Goal: Task Accomplishment & Management: Use online tool/utility

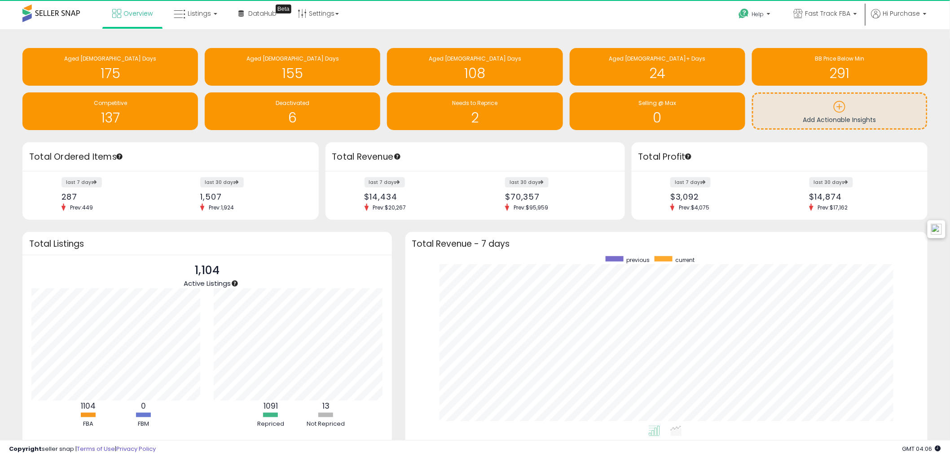
scroll to position [169, 504]
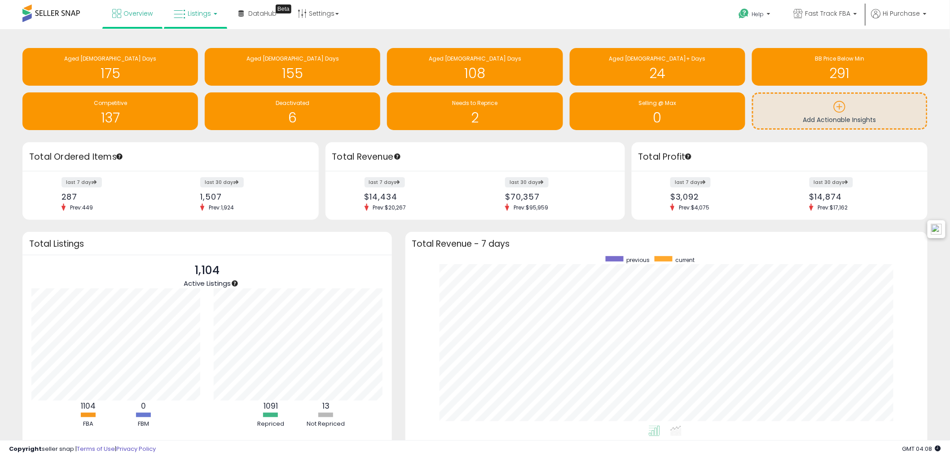
click at [206, 15] on span "Listings" at bounding box center [199, 13] width 23 height 9
click at [219, 38] on link at bounding box center [202, 46] width 62 height 18
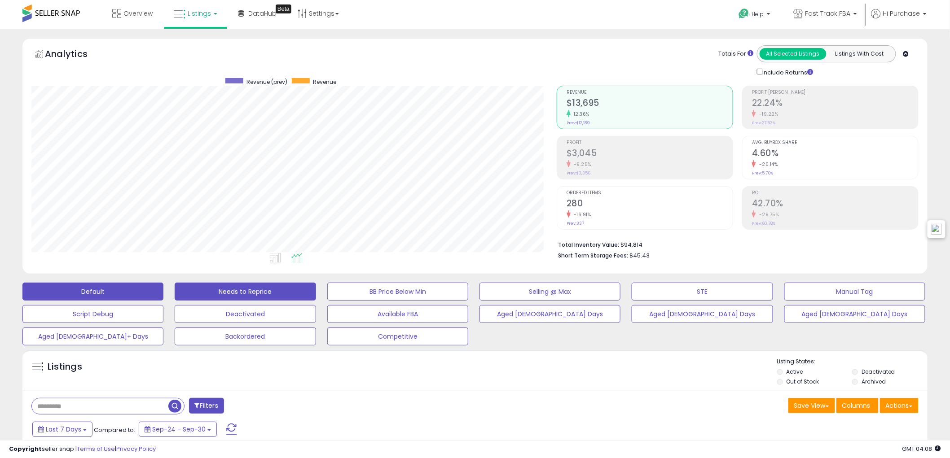
scroll to position [184, 525]
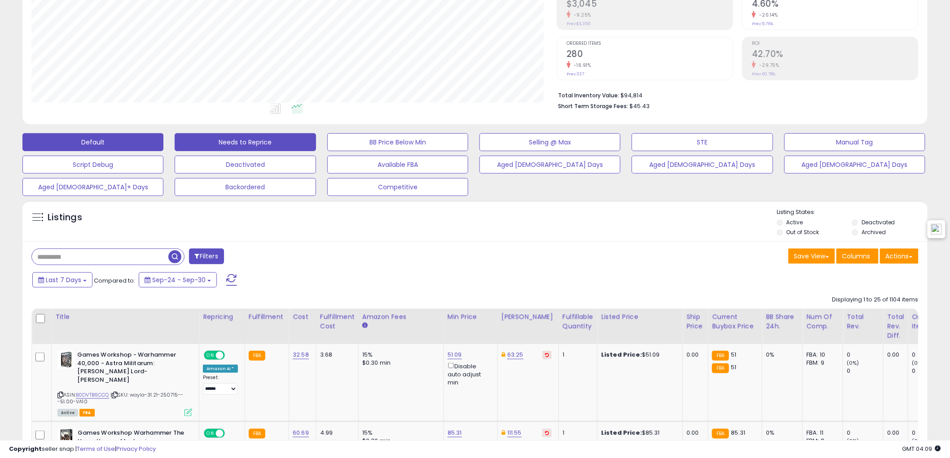
click at [254, 146] on button "Needs to Reprice" at bounding box center [245, 142] width 141 height 18
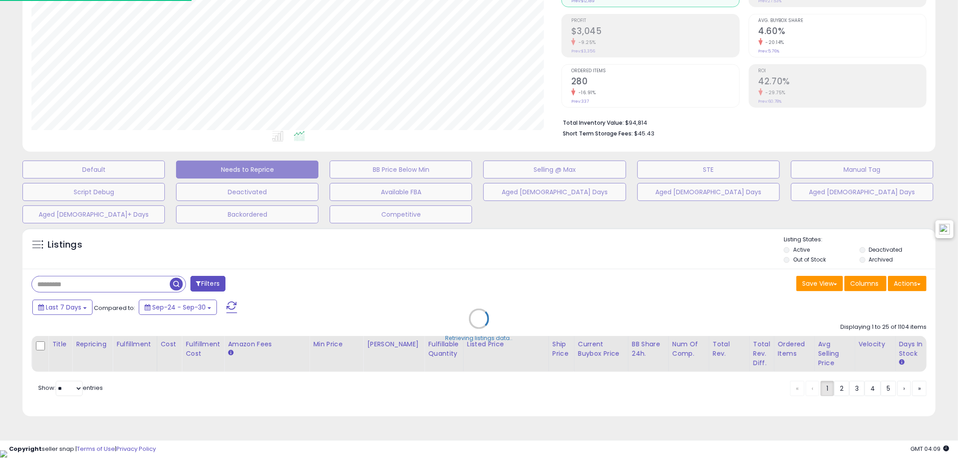
scroll to position [448750, 448404]
select select "**"
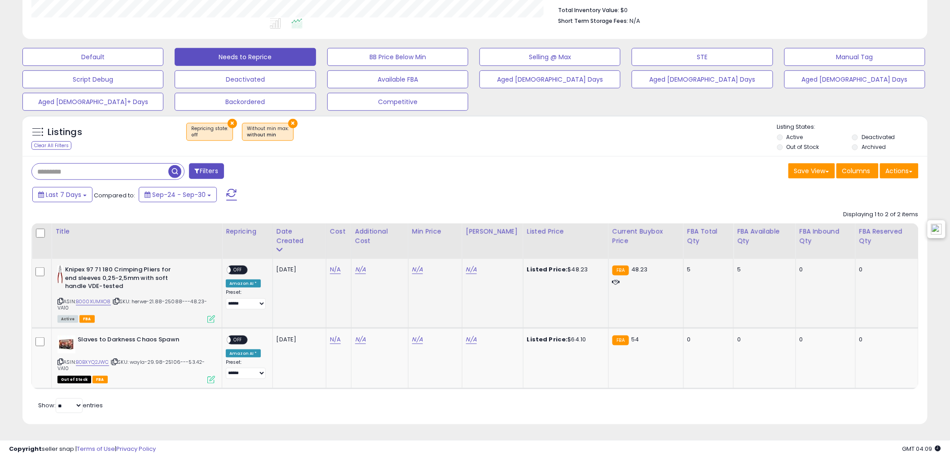
scroll to position [184, 525]
click at [105, 297] on div "ASIN: B000XUMXO8 | SKU: herwe-21.88-25088---48.23-VA10 Active FBA" at bounding box center [136, 294] width 158 height 57
click at [102, 300] on link "B000XUMXO8" at bounding box center [93, 302] width 35 height 8
